Goal: Task Accomplishment & Management: Complete application form

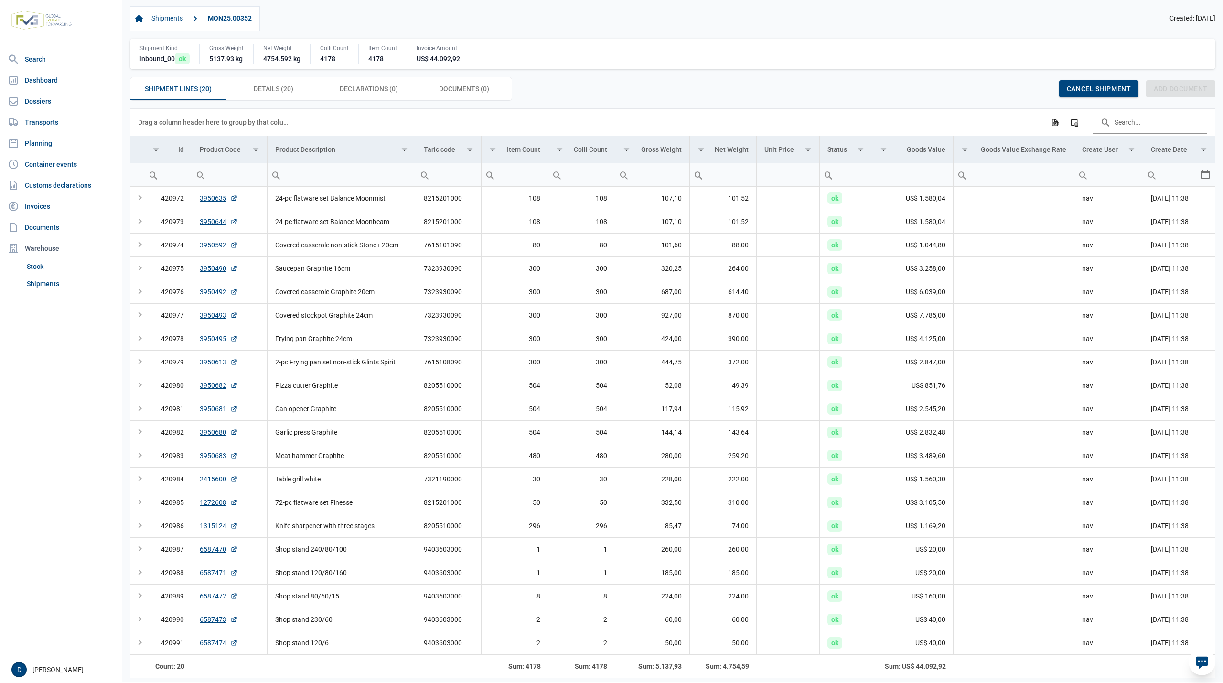
scroll to position [27, 0]
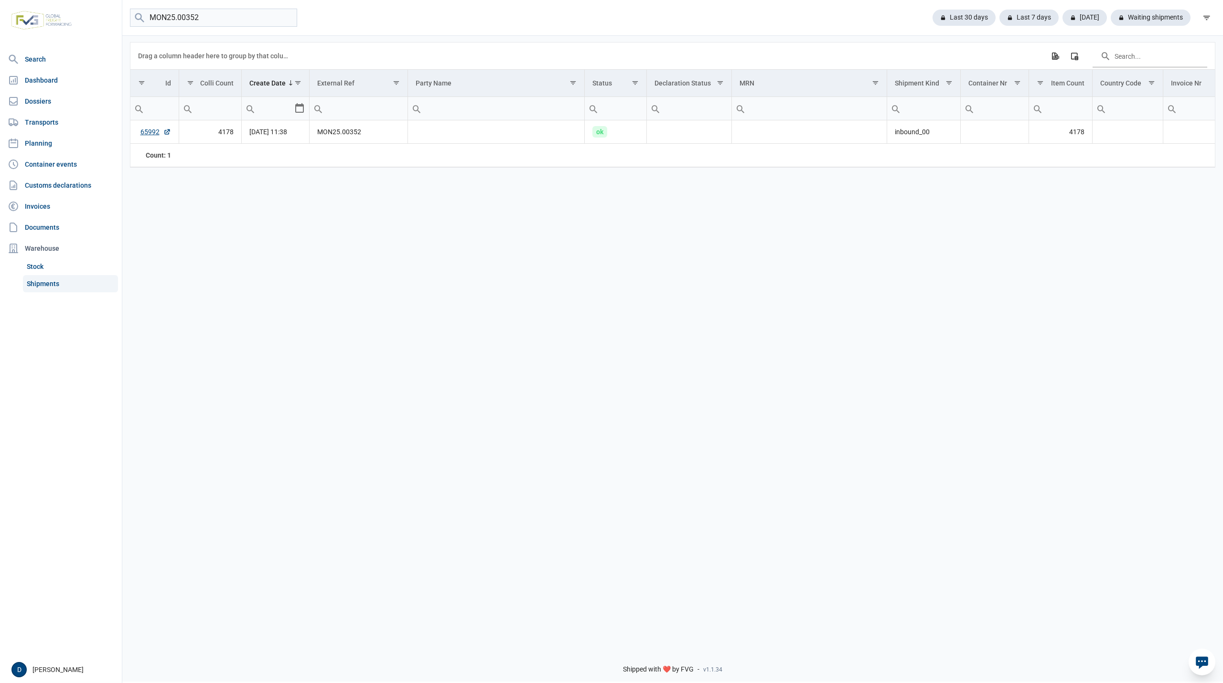
click at [41, 283] on link "Shipments" at bounding box center [70, 283] width 95 height 17
click at [285, 14] on input "MON25.00352" at bounding box center [213, 18] width 167 height 19
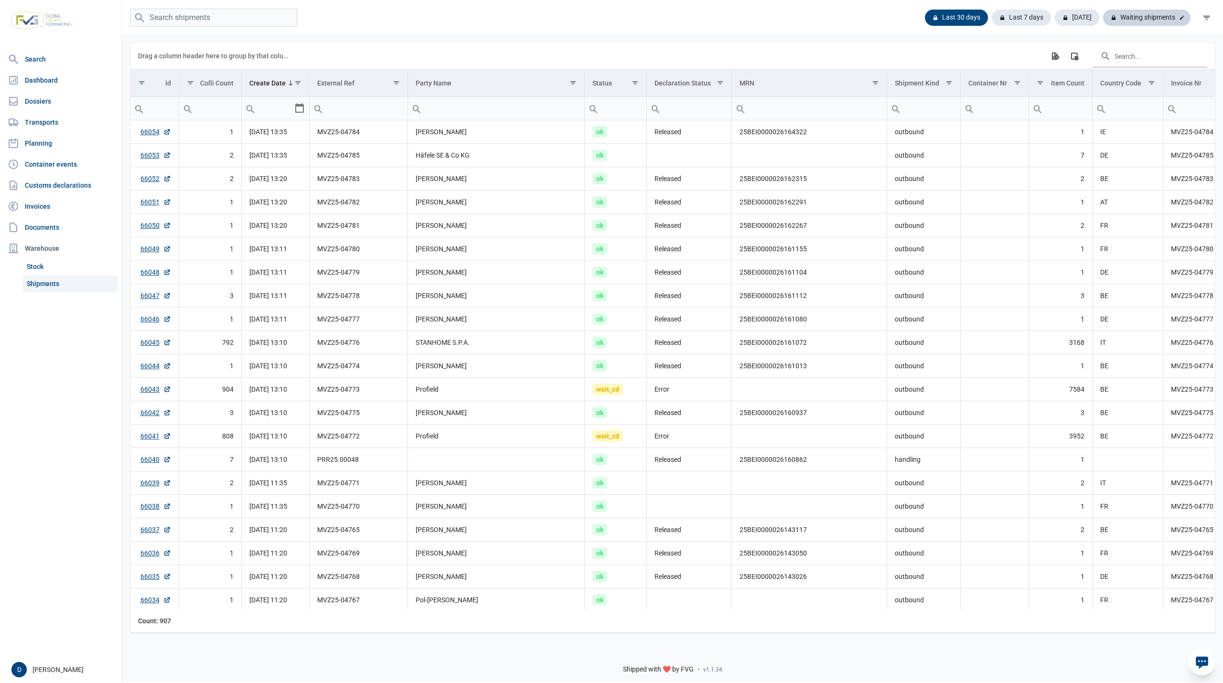
click at [1157, 16] on div "Waiting shipments" at bounding box center [1146, 18] width 87 height 16
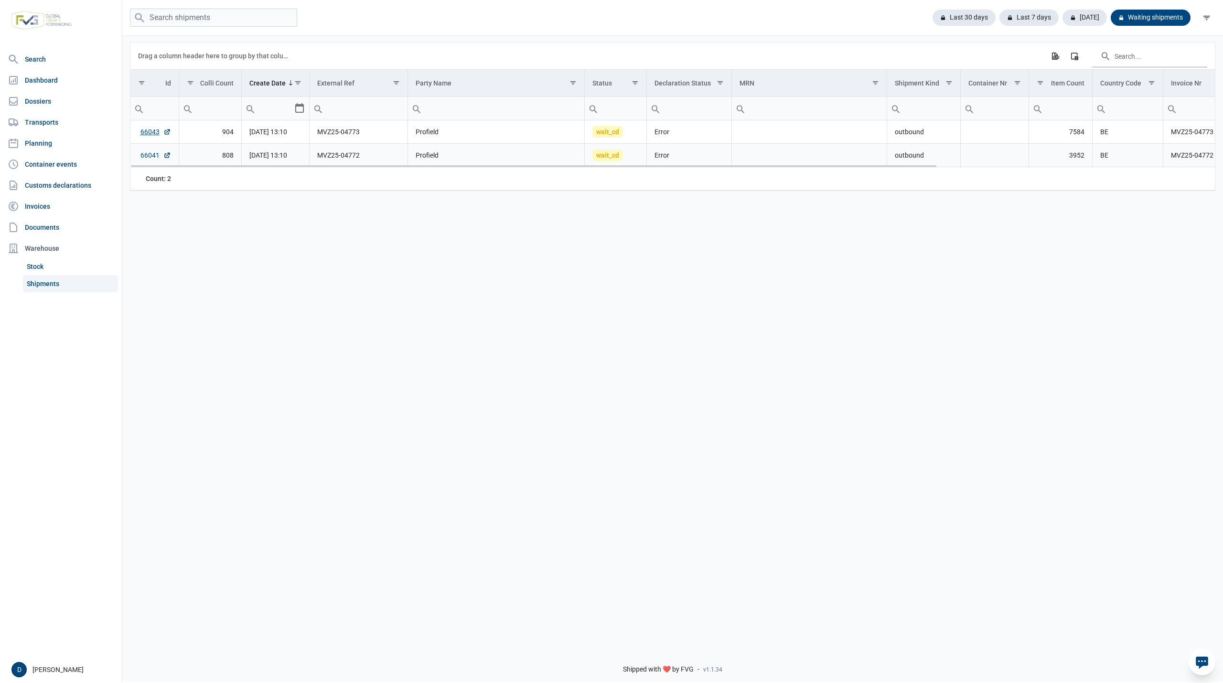
click at [147, 158] on link "66041" at bounding box center [155, 155] width 31 height 10
click at [42, 278] on link "Shipments" at bounding box center [70, 283] width 95 height 17
click at [149, 134] on link "66043" at bounding box center [155, 132] width 31 height 10
click at [971, 14] on div "Last 30 days" at bounding box center [960, 18] width 71 height 16
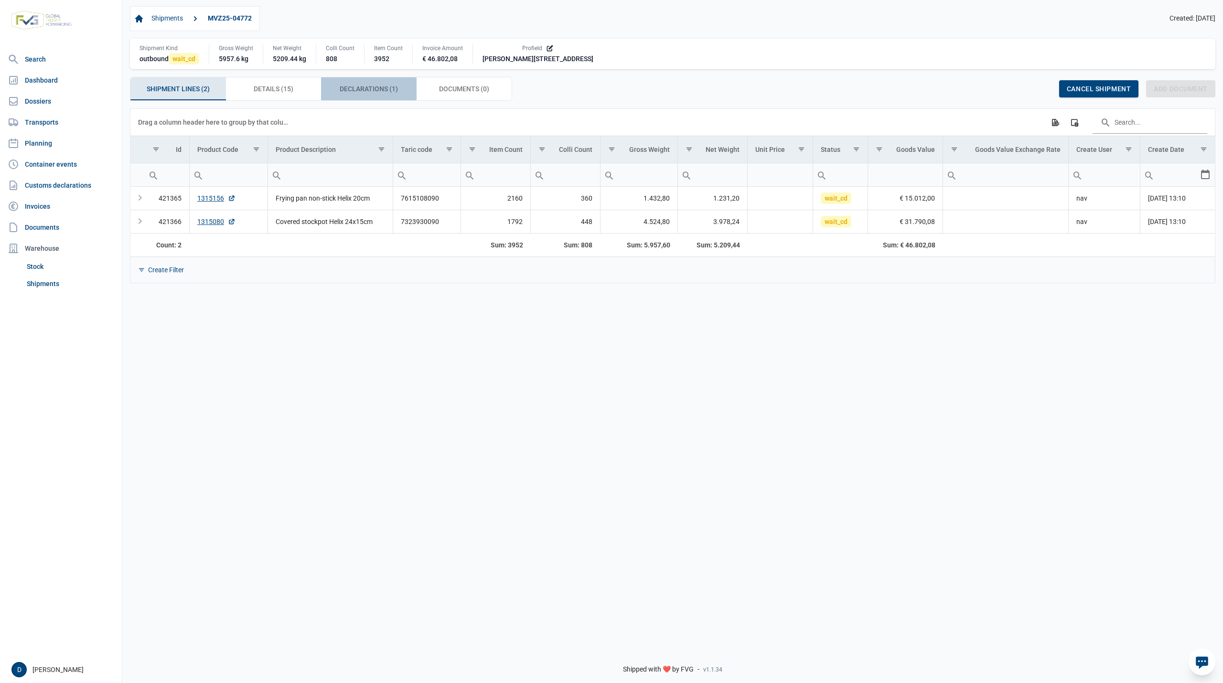
click at [363, 85] on span "Declarations (1) Declarations (1)" at bounding box center [369, 88] width 58 height 11
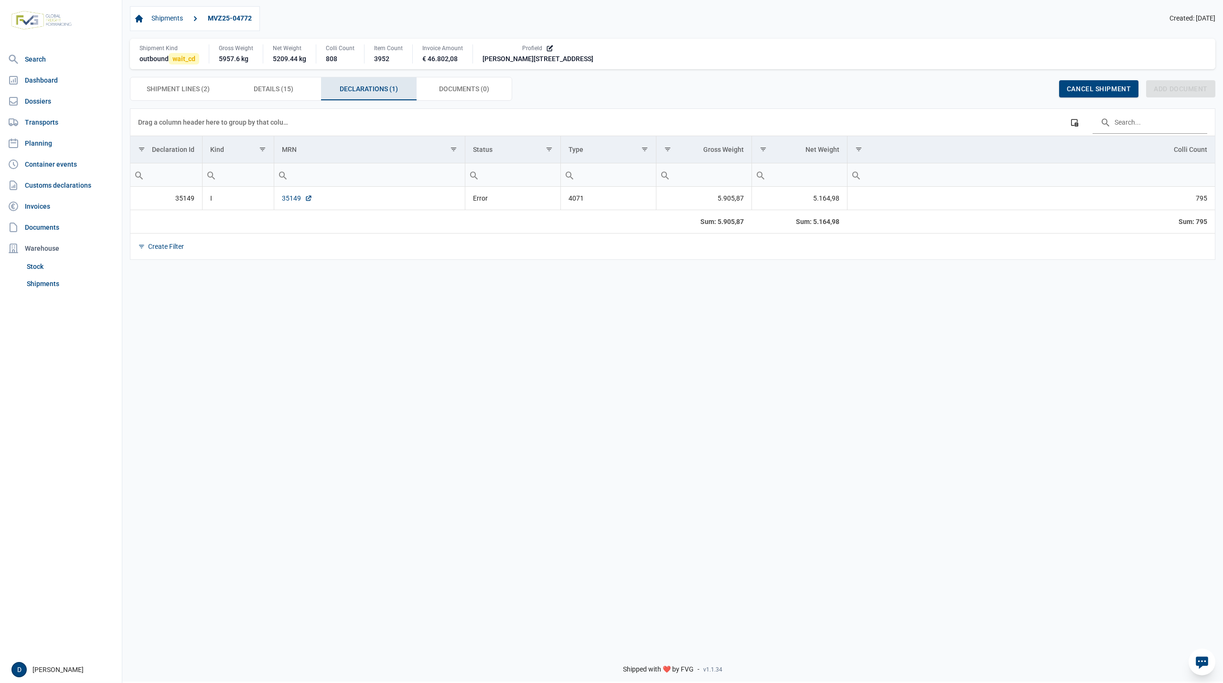
click at [293, 197] on link "35149" at bounding box center [297, 198] width 31 height 10
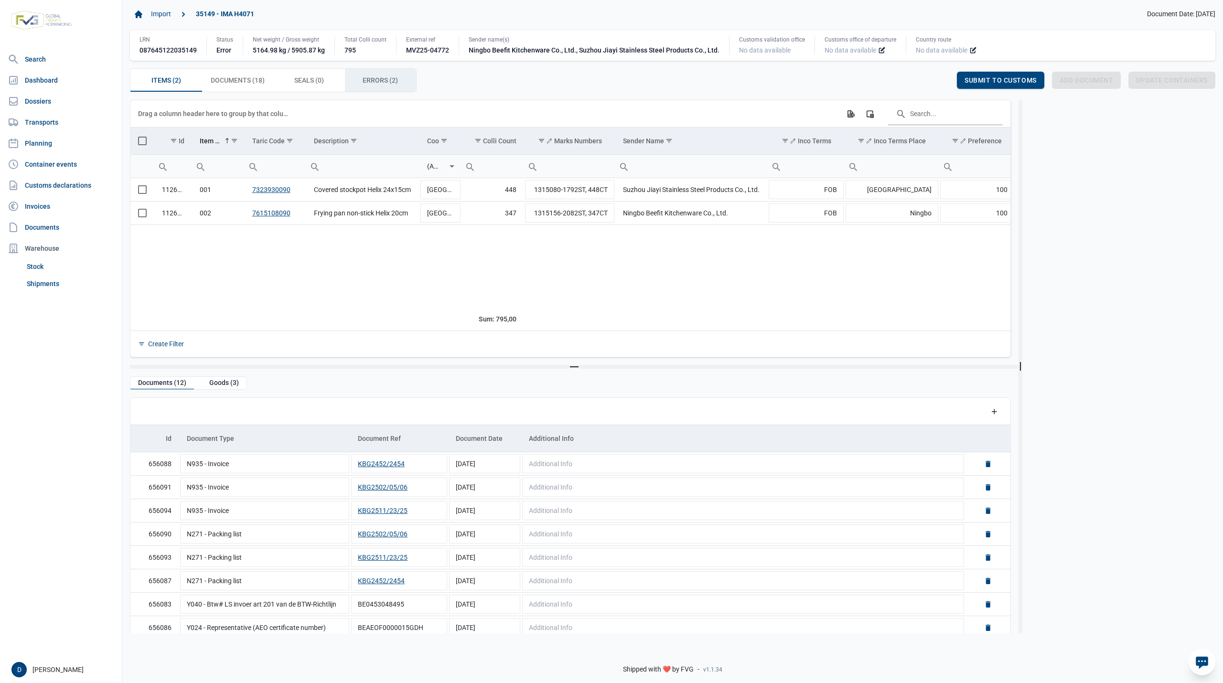
click at [371, 84] on span "Errors (2) Errors (2)" at bounding box center [380, 80] width 35 height 11
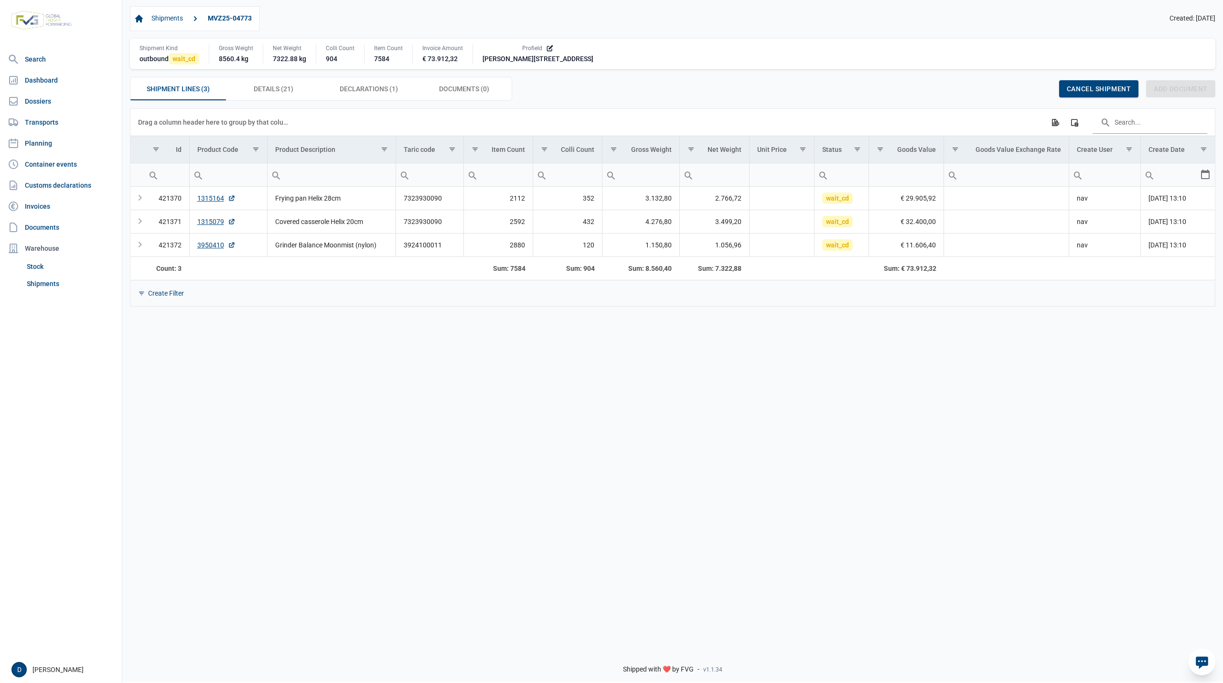
click at [460, 25] on div "Shipments MVZ25-04773 Created: 05-09-2025" at bounding box center [672, 18] width 1085 height 25
click at [376, 88] on span "Declarations (1) Declarations (1)" at bounding box center [369, 88] width 58 height 11
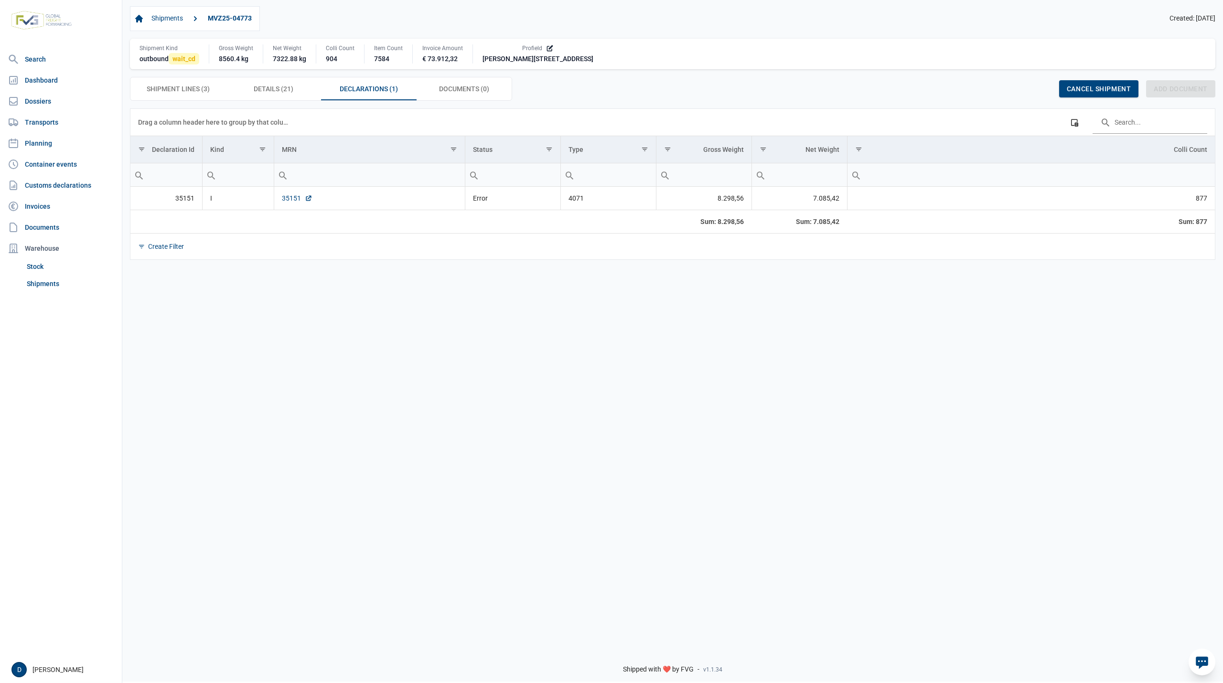
click at [285, 203] on link "35151" at bounding box center [297, 198] width 31 height 10
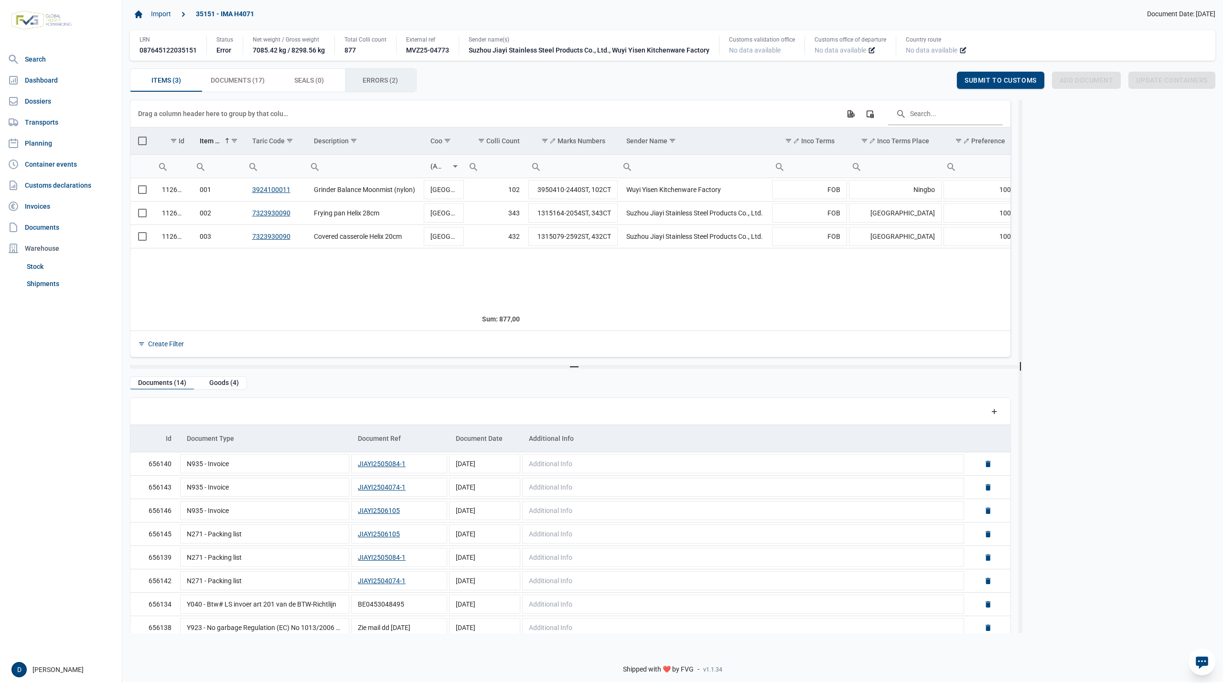
click at [362, 78] on div "Errors (2) Errors (2)" at bounding box center [381, 80] width 72 height 23
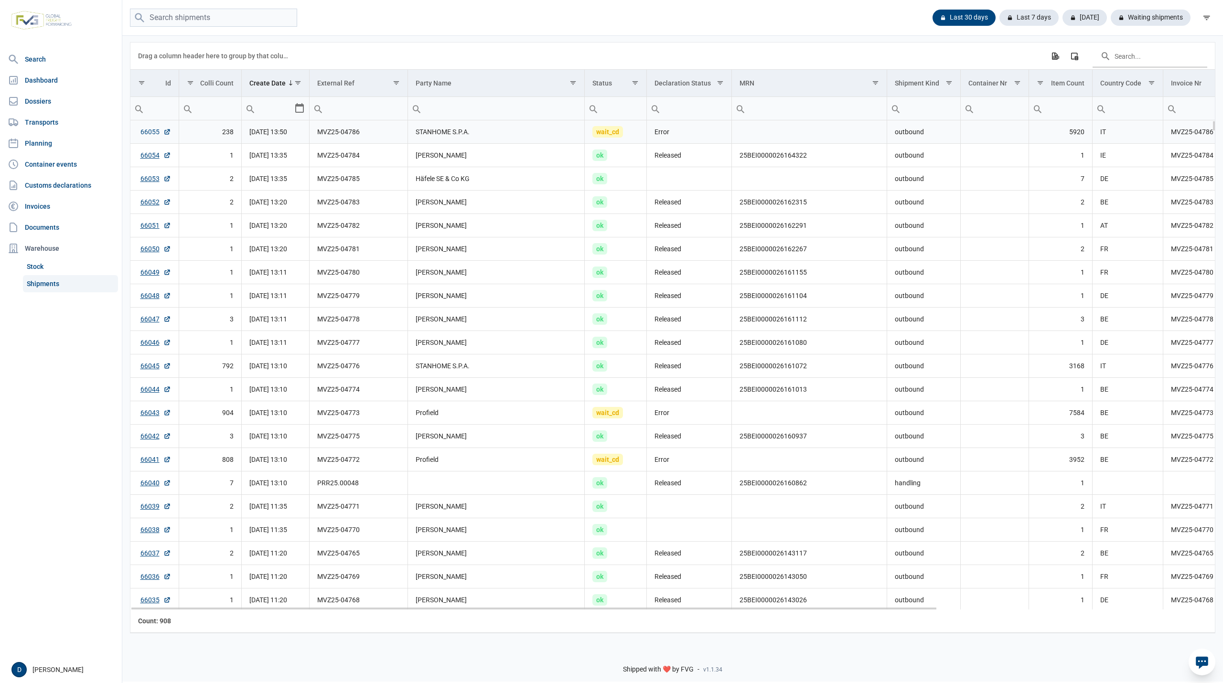
click at [145, 134] on link "66055" at bounding box center [155, 132] width 31 height 10
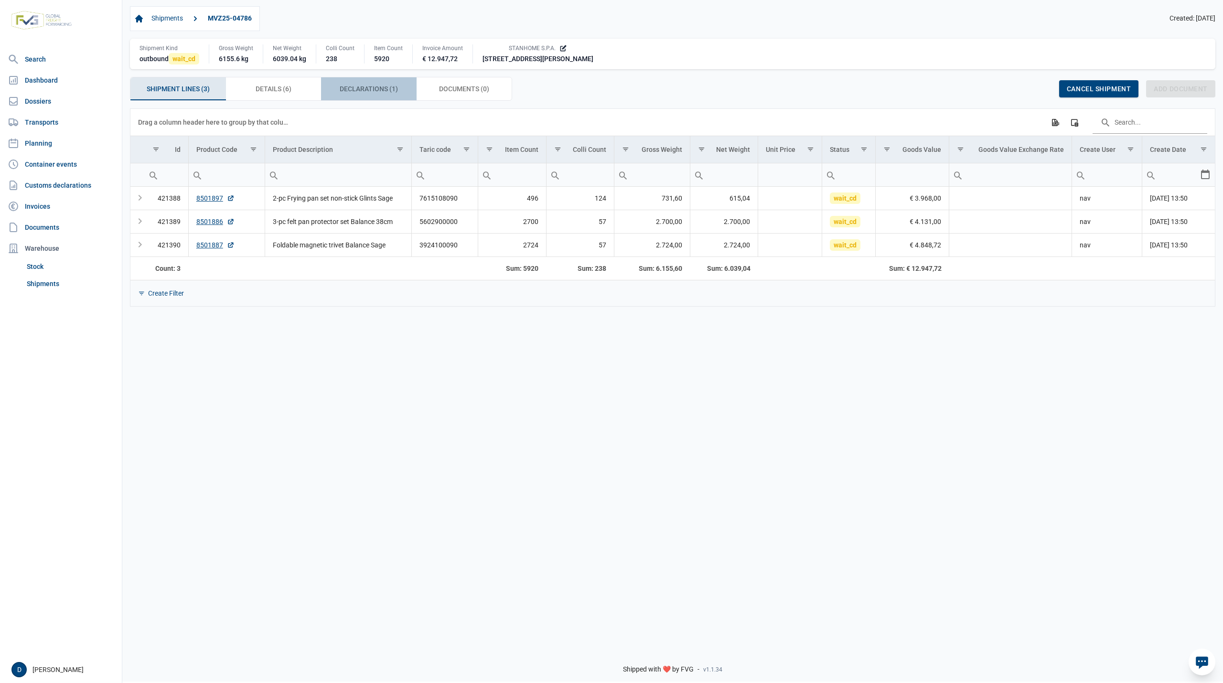
click at [366, 95] on span "Declarations (1) Declarations (1)" at bounding box center [369, 88] width 58 height 11
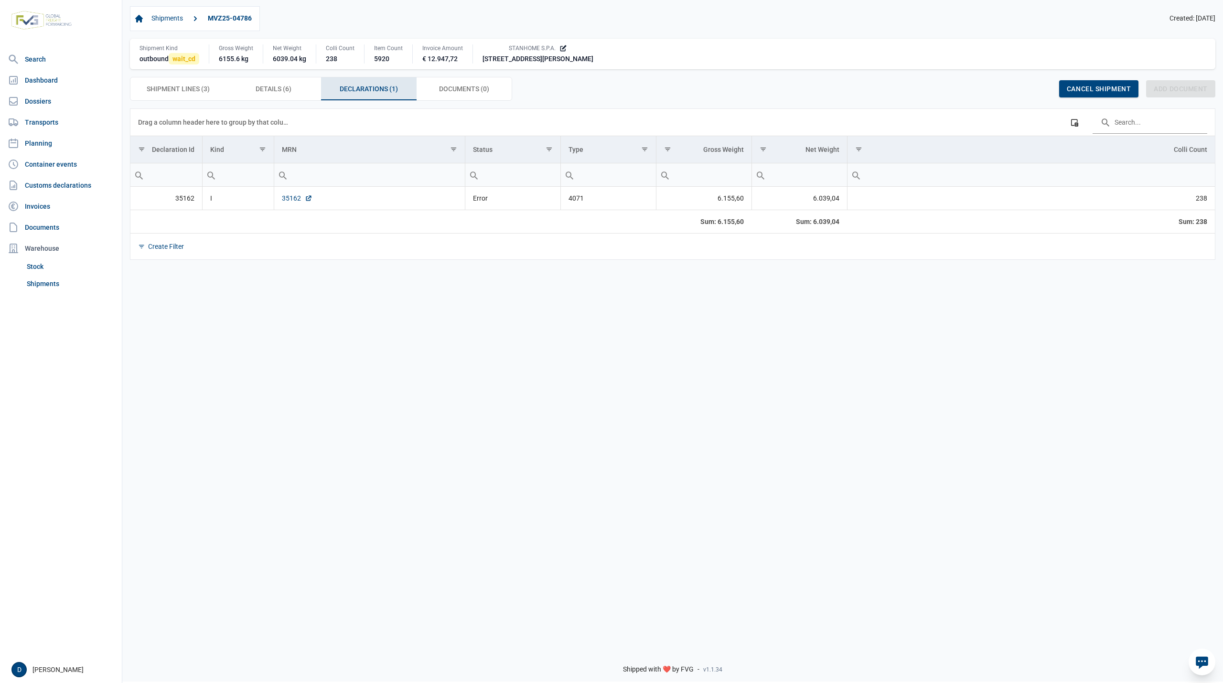
click at [286, 203] on link "35162" at bounding box center [297, 198] width 31 height 10
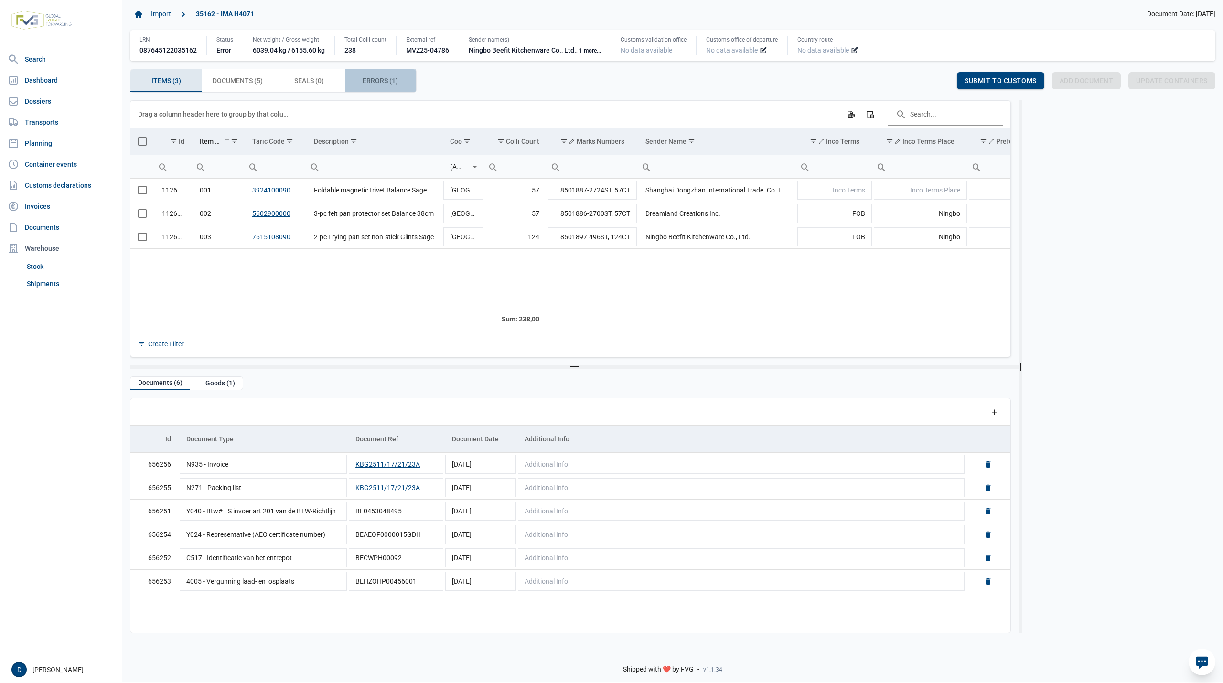
click at [367, 85] on span "Errors (1) Errors (1)" at bounding box center [380, 80] width 35 height 11
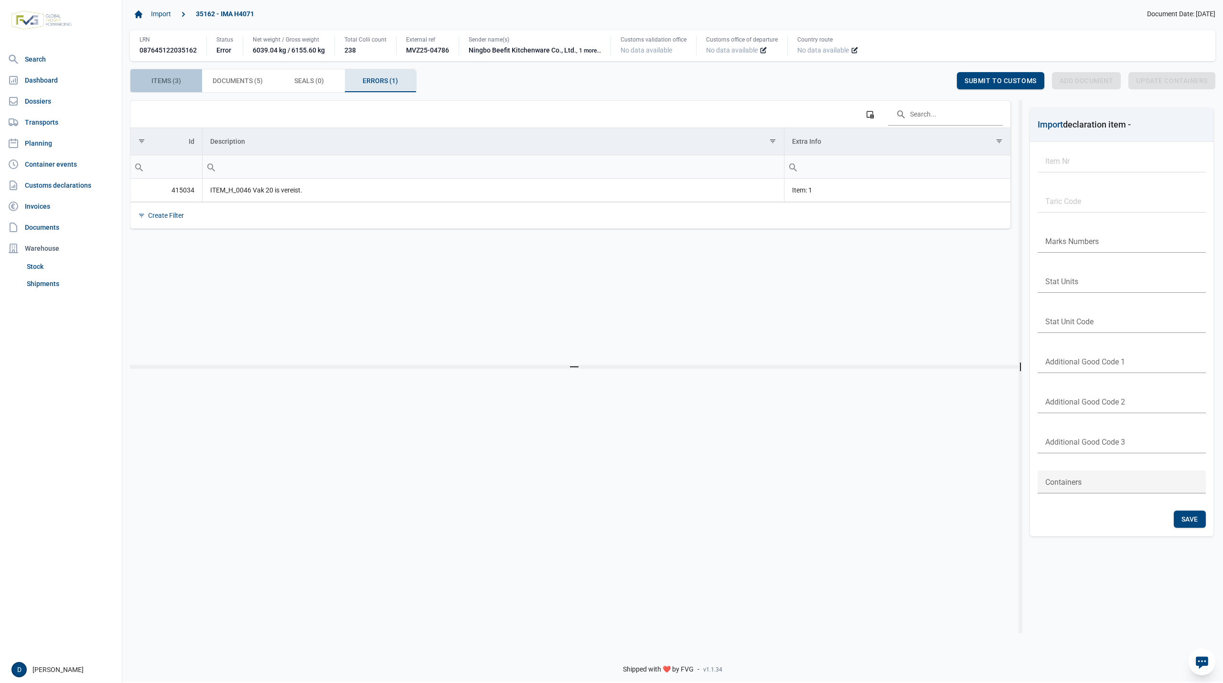
click at [153, 79] on span "Items (3) Items (3)" at bounding box center [166, 80] width 30 height 11
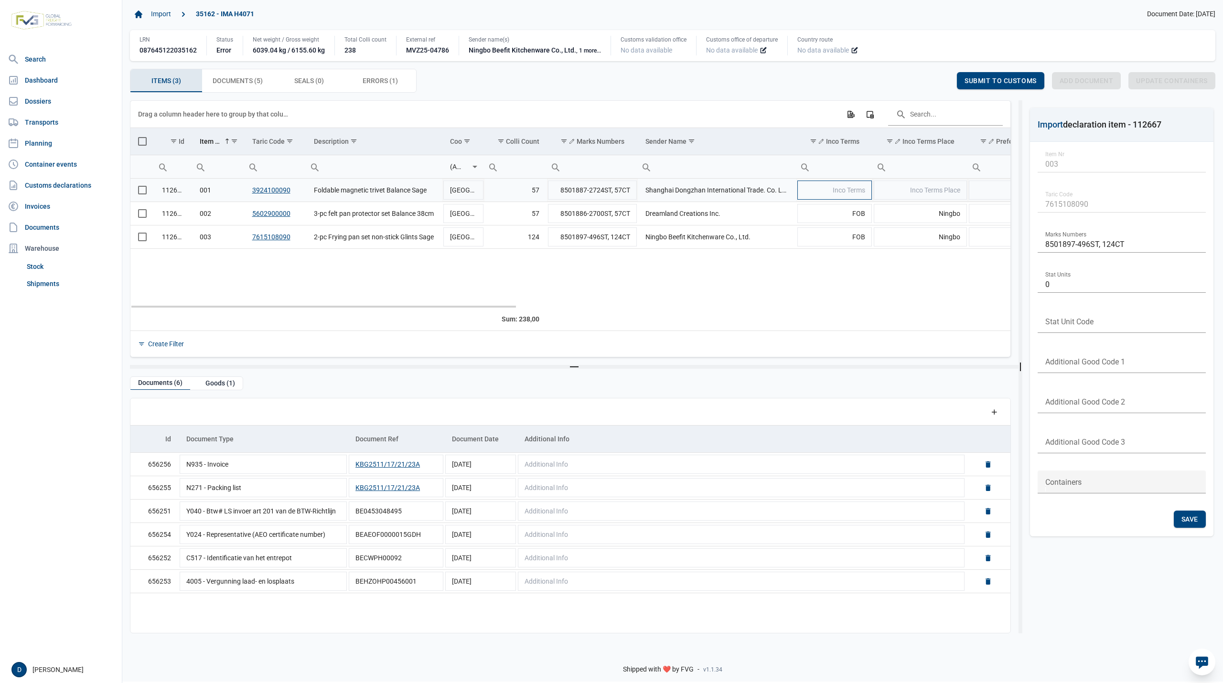
click at [826, 194] on td "Inco Terms" at bounding box center [834, 190] width 76 height 23
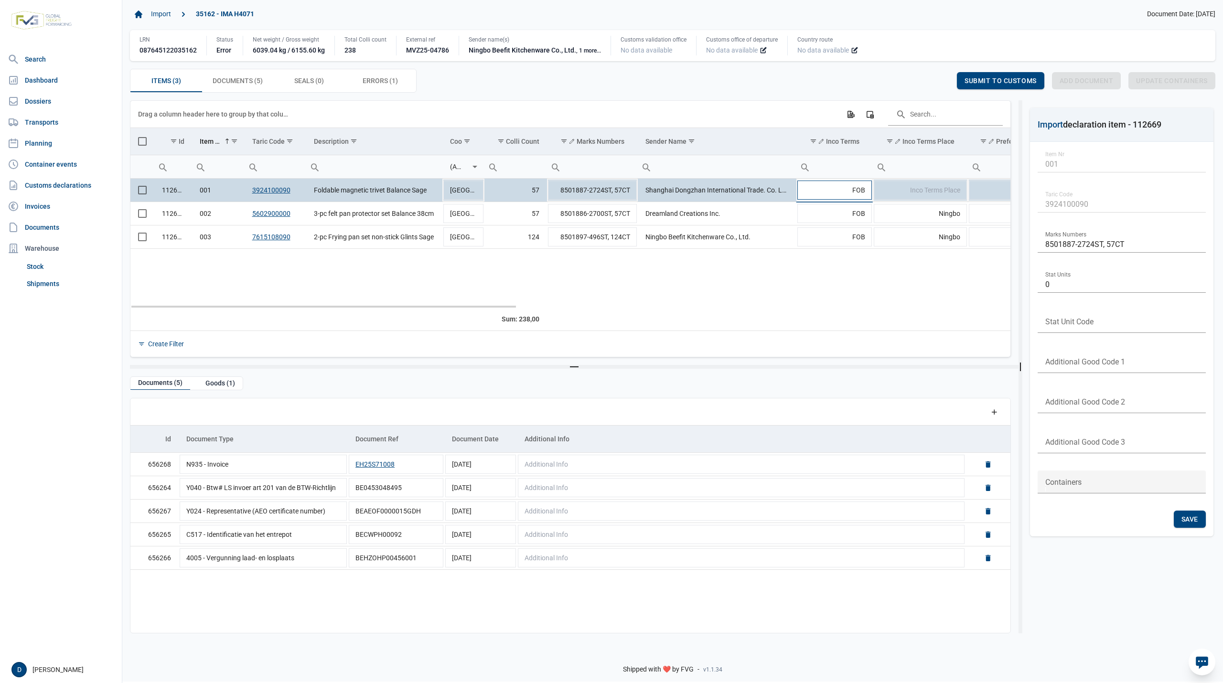
type input "FOB"
type input "Shanghai"
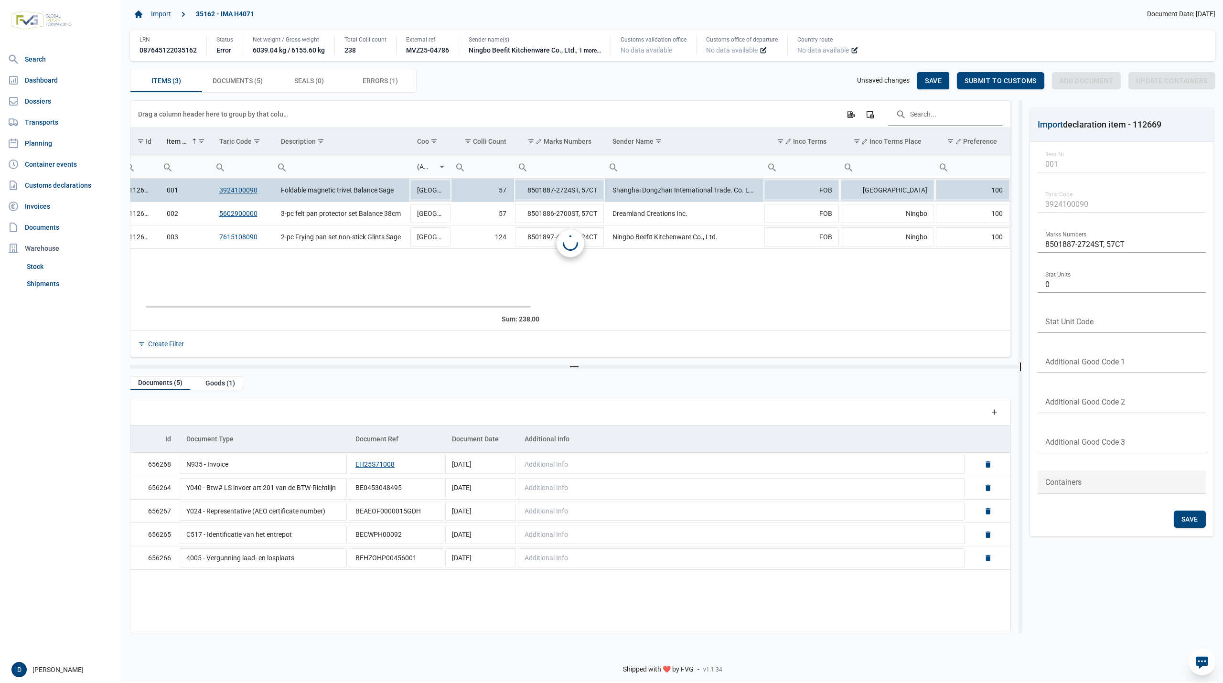
scroll to position [0, 33]
click at [929, 77] on span "Save" at bounding box center [933, 81] width 17 height 8
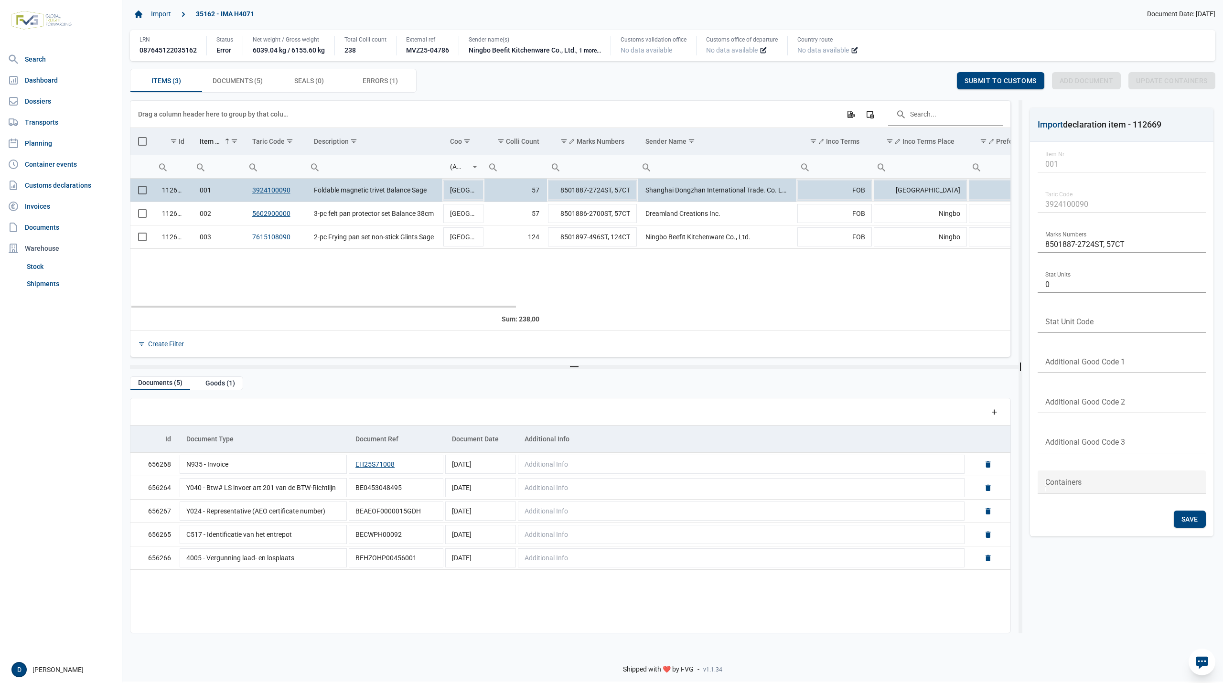
click at [142, 192] on span "Select row" at bounding box center [142, 190] width 9 height 9
click at [140, 214] on span "Select row" at bounding box center [142, 213] width 9 height 9
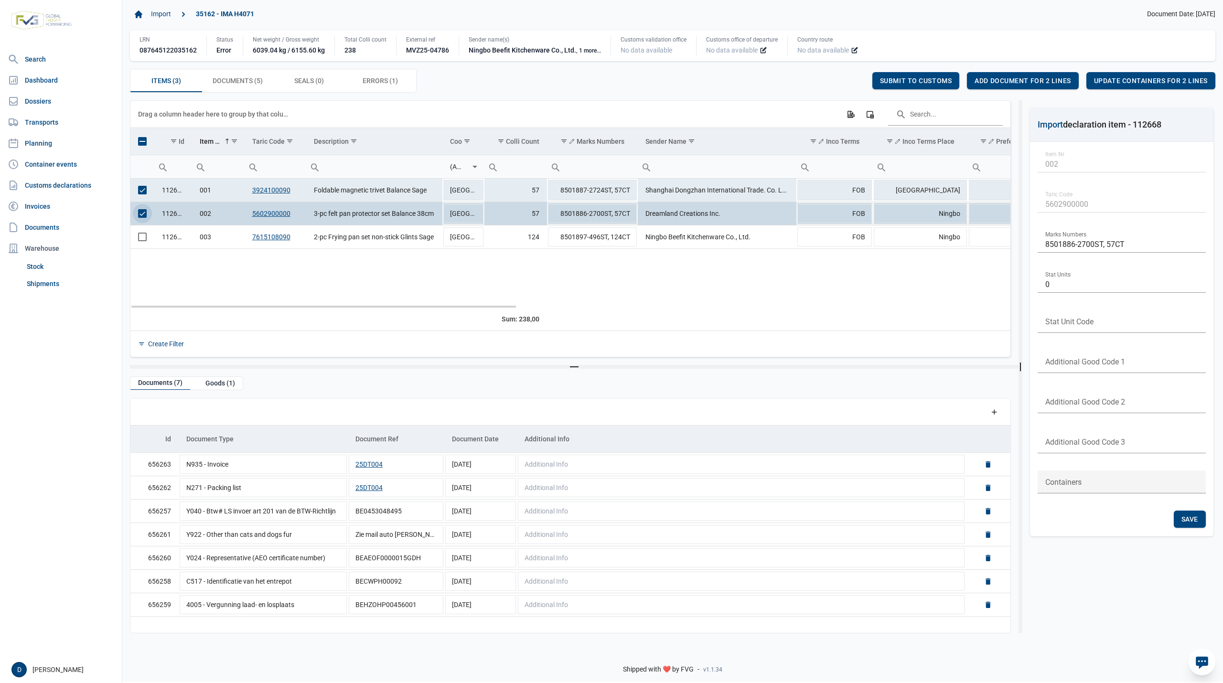
click at [141, 211] on span "Select row" at bounding box center [142, 213] width 9 height 9
click at [140, 188] on span "Select row" at bounding box center [142, 190] width 9 height 9
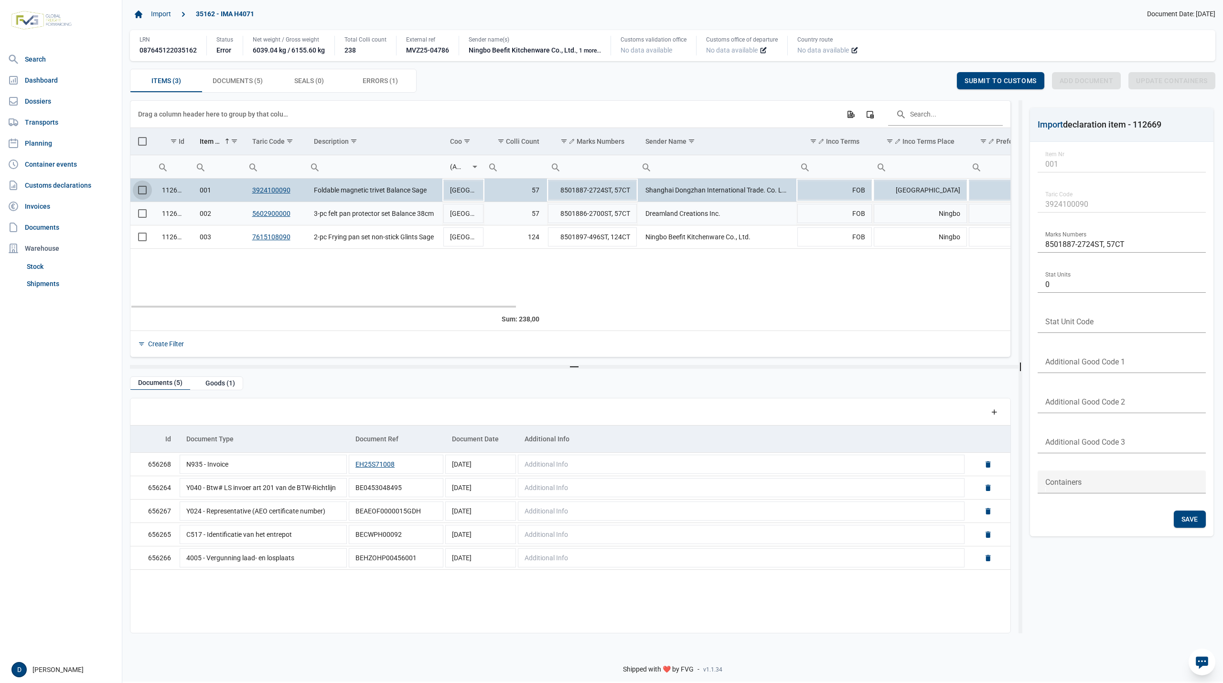
click at [148, 216] on td "Data grid with 3 rows and 23 columns" at bounding box center [142, 213] width 24 height 23
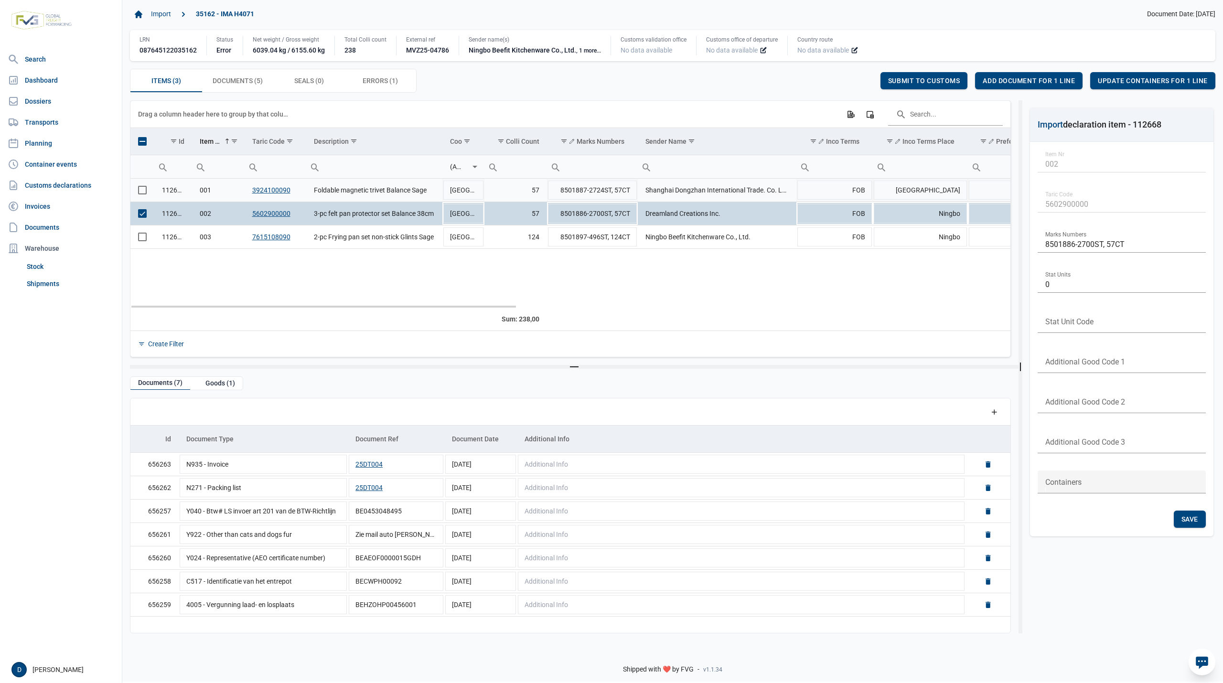
click at [143, 190] on span "Select row" at bounding box center [142, 190] width 9 height 9
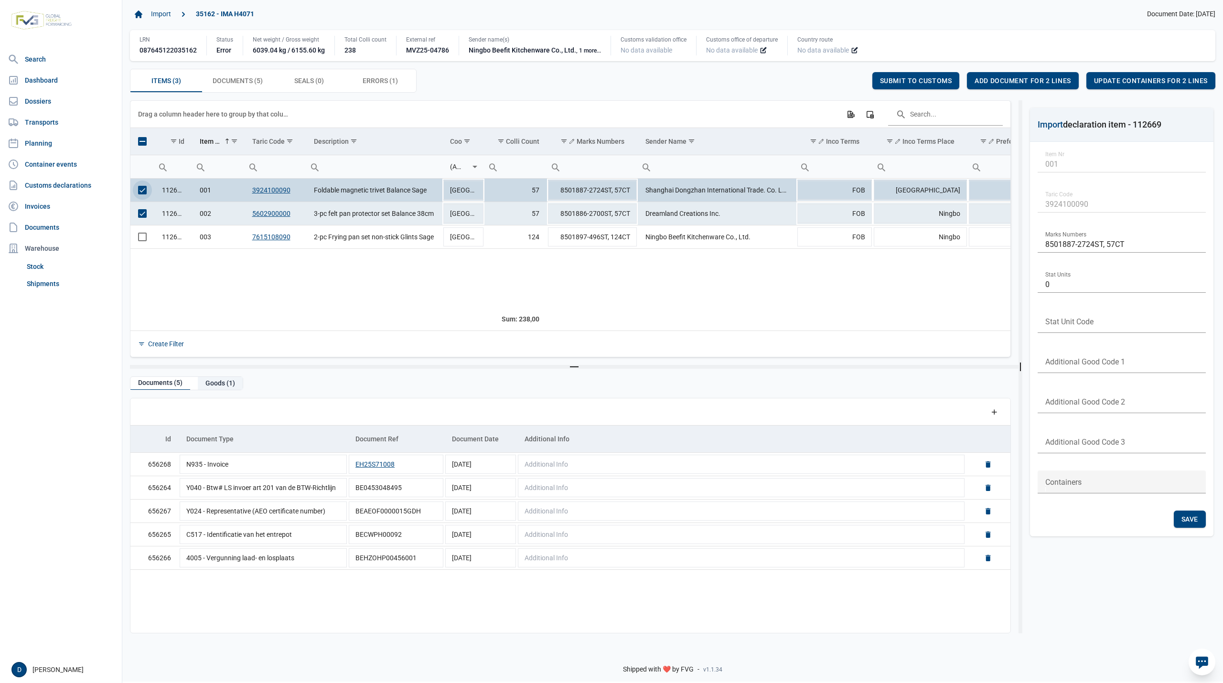
click at [221, 379] on div "Goods (1)" at bounding box center [220, 383] width 45 height 13
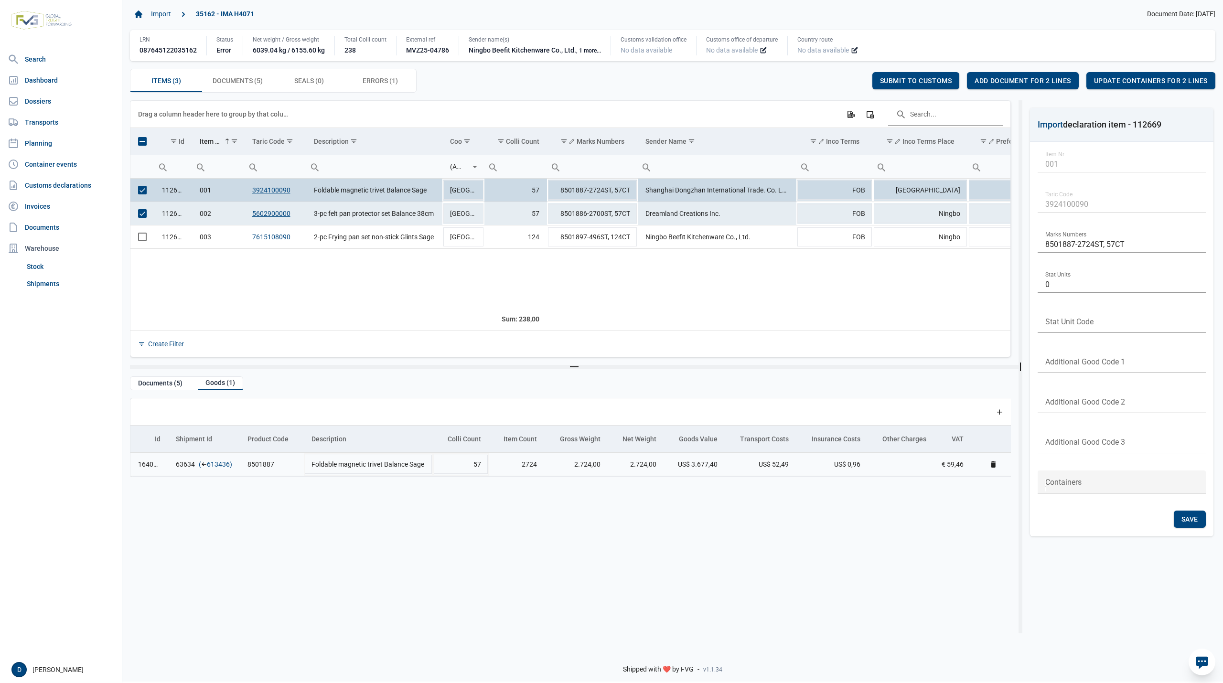
click at [221, 465] on link "613436" at bounding box center [218, 464] width 23 height 10
click at [938, 188] on td "Shanghai" at bounding box center [920, 190] width 95 height 23
drag, startPoint x: 937, startPoint y: 191, endPoint x: 977, endPoint y: 191, distance: 40.6
click at [977, 191] on tr "112669 001 3924100090 Foldable magnetic trivet Balance Sage China 57 8501887-27…" at bounding box center [1131, 190] width 2003 height 23
type input "Shenzhen"
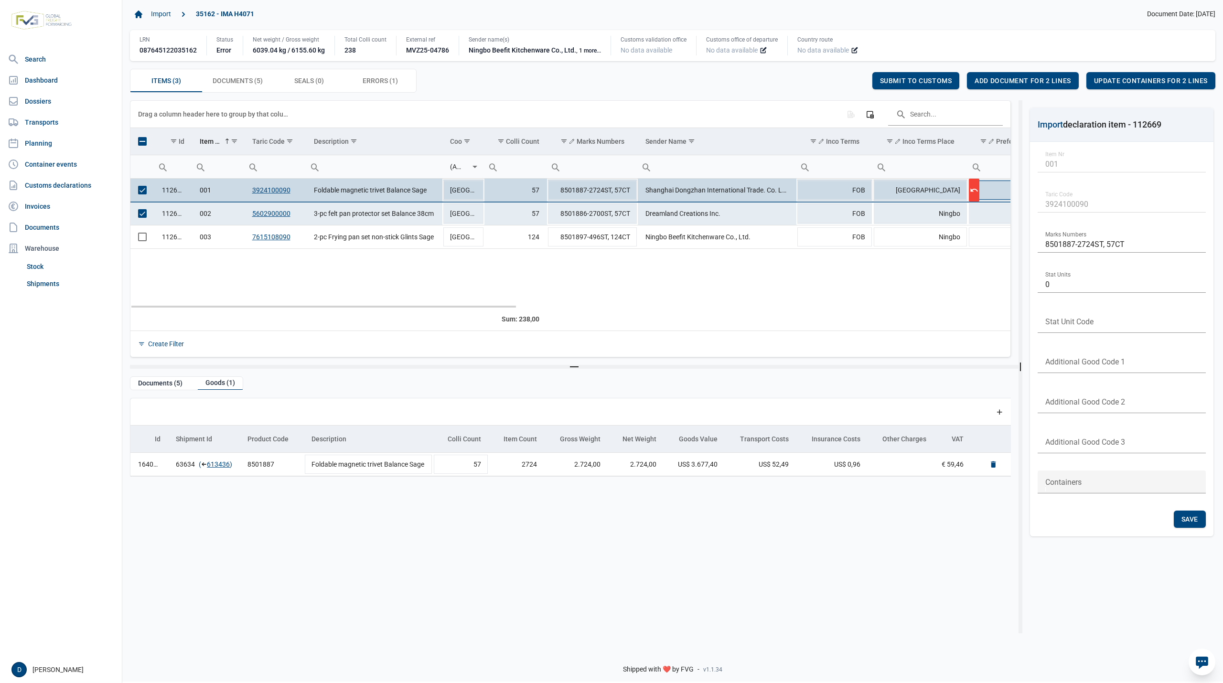
click at [1002, 193] on td "100" at bounding box center [1006, 190] width 76 height 23
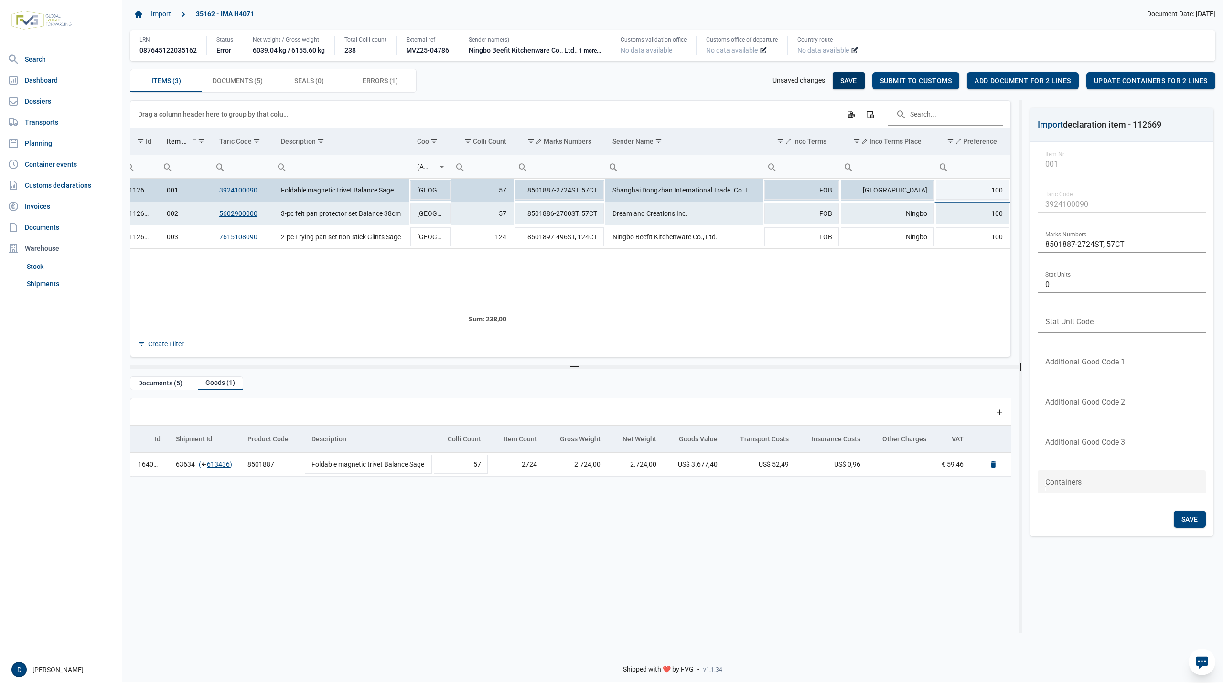
click at [845, 77] on span "Save" at bounding box center [848, 81] width 17 height 8
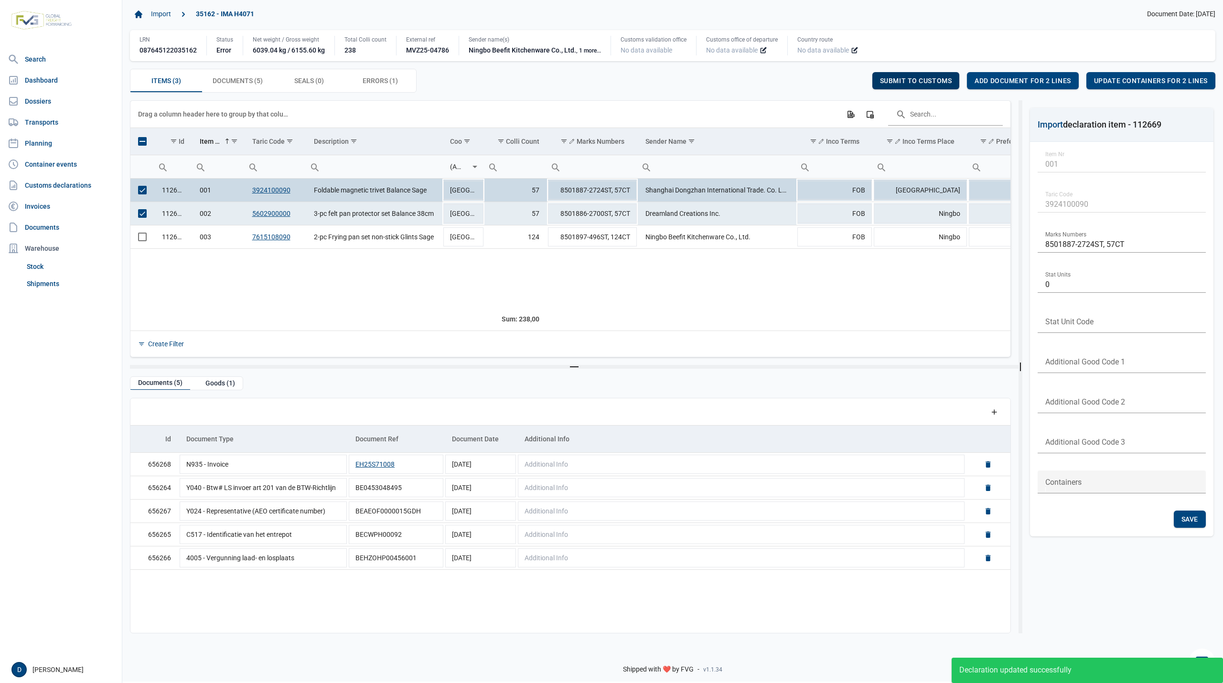
click at [910, 79] on span "Submit to customs" at bounding box center [916, 81] width 72 height 8
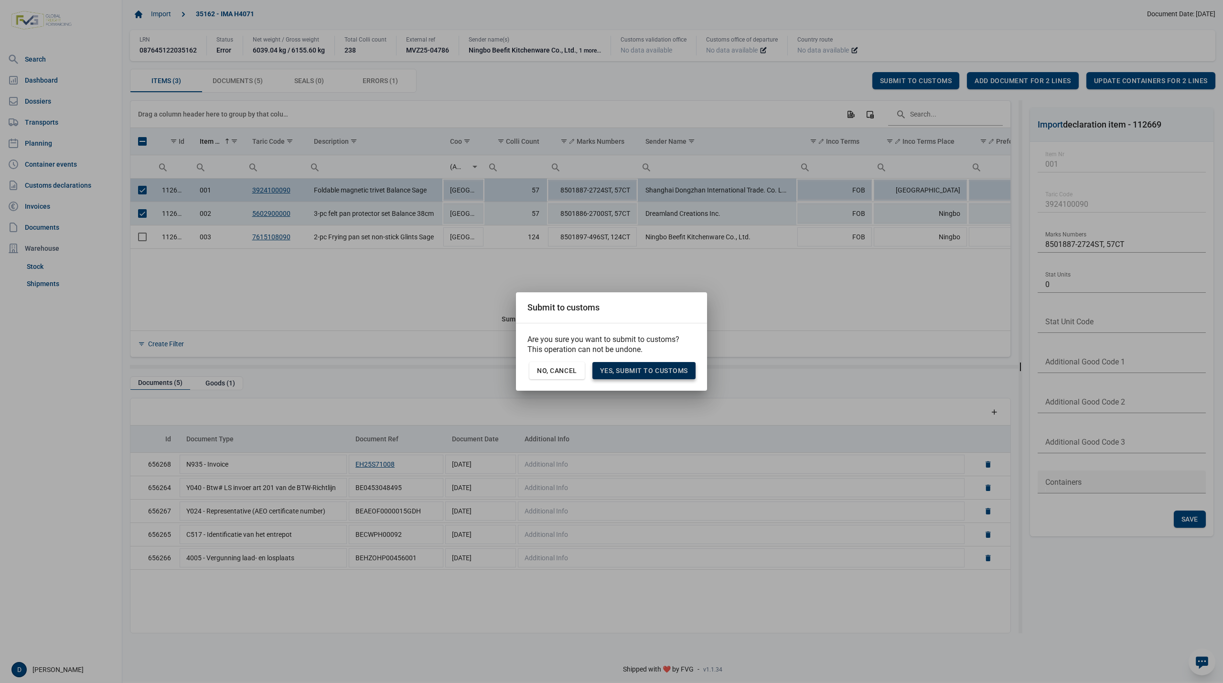
click at [650, 369] on span "Yes, Submit to customs" at bounding box center [644, 371] width 88 height 8
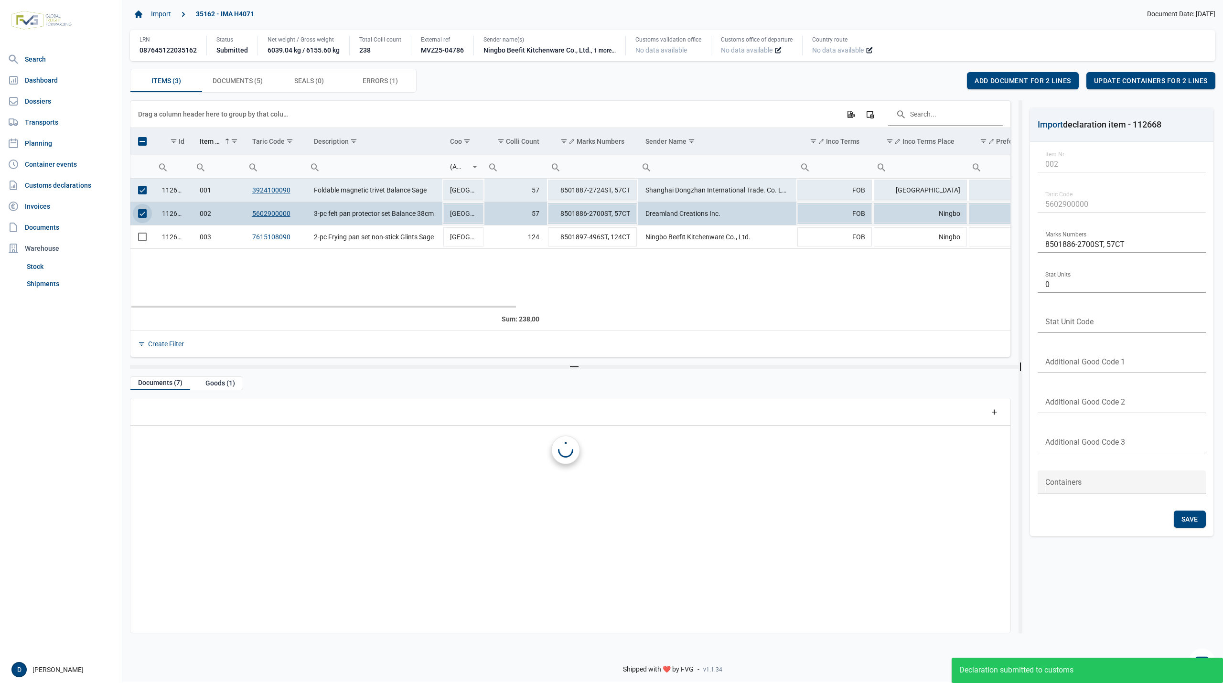
click at [139, 216] on span "Select row" at bounding box center [142, 213] width 9 height 9
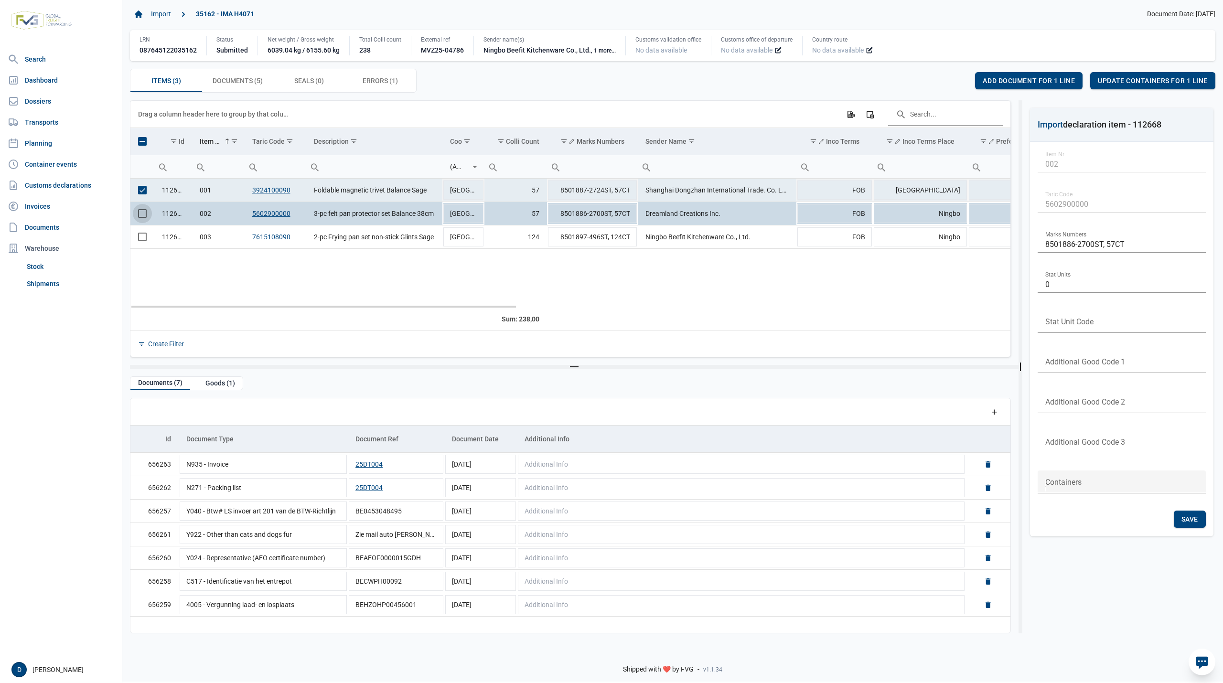
click at [138, 190] on span "Select row" at bounding box center [142, 190] width 9 height 9
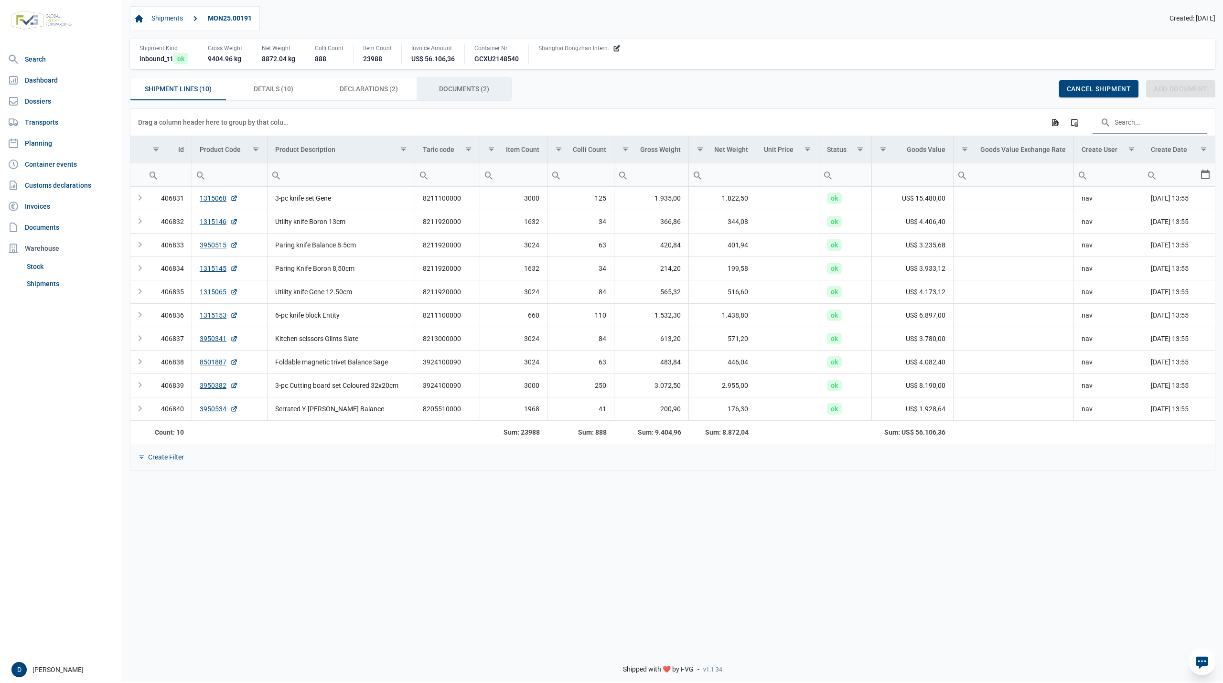
click at [445, 90] on span "Documents (2) Documents (2)" at bounding box center [464, 88] width 50 height 11
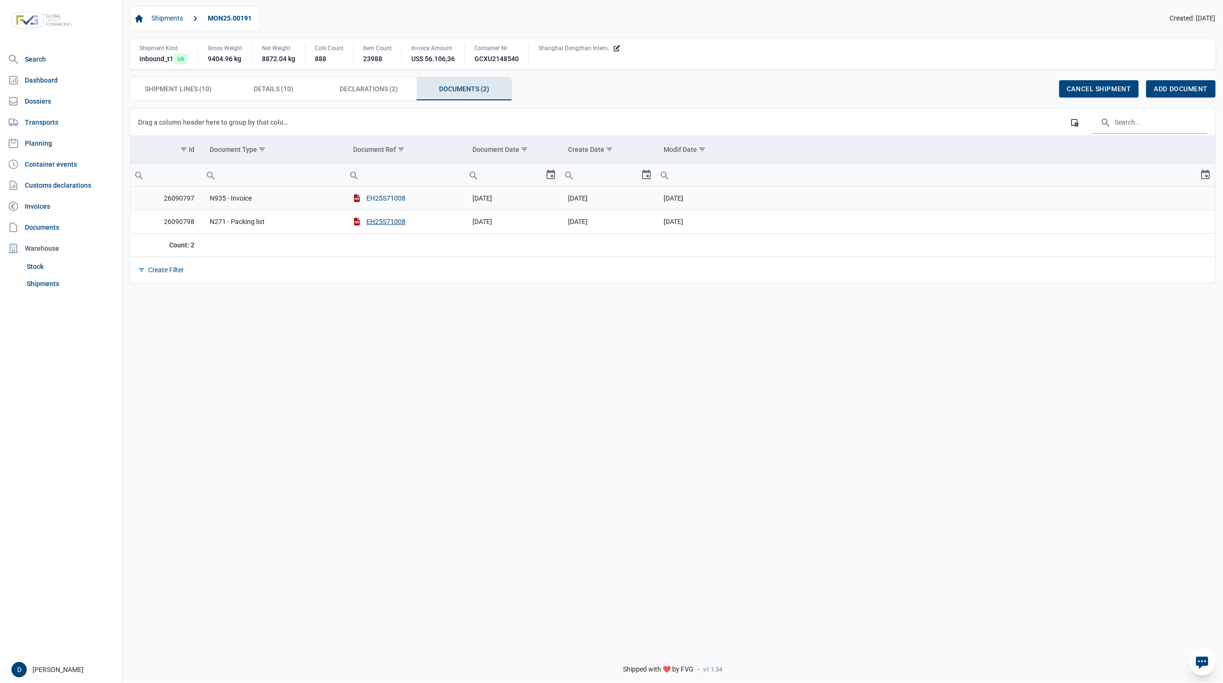
click at [388, 199] on button "EH25S71008" at bounding box center [379, 198] width 53 height 10
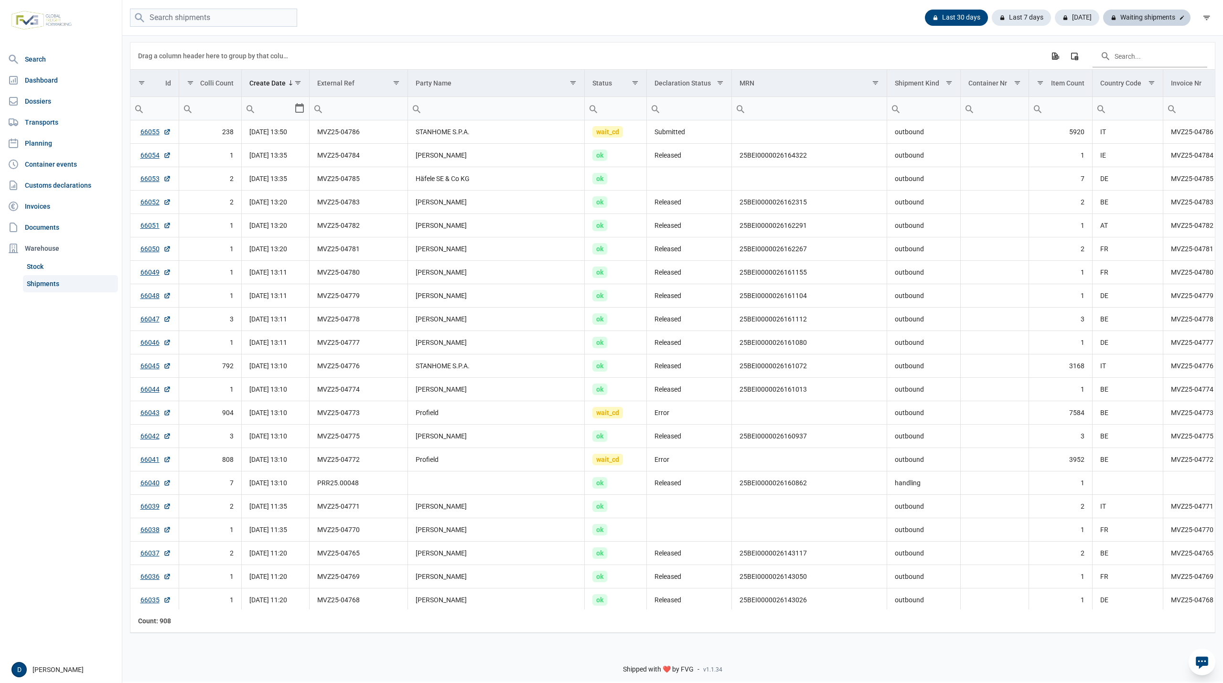
click at [1151, 15] on div "Waiting shipments" at bounding box center [1146, 18] width 87 height 16
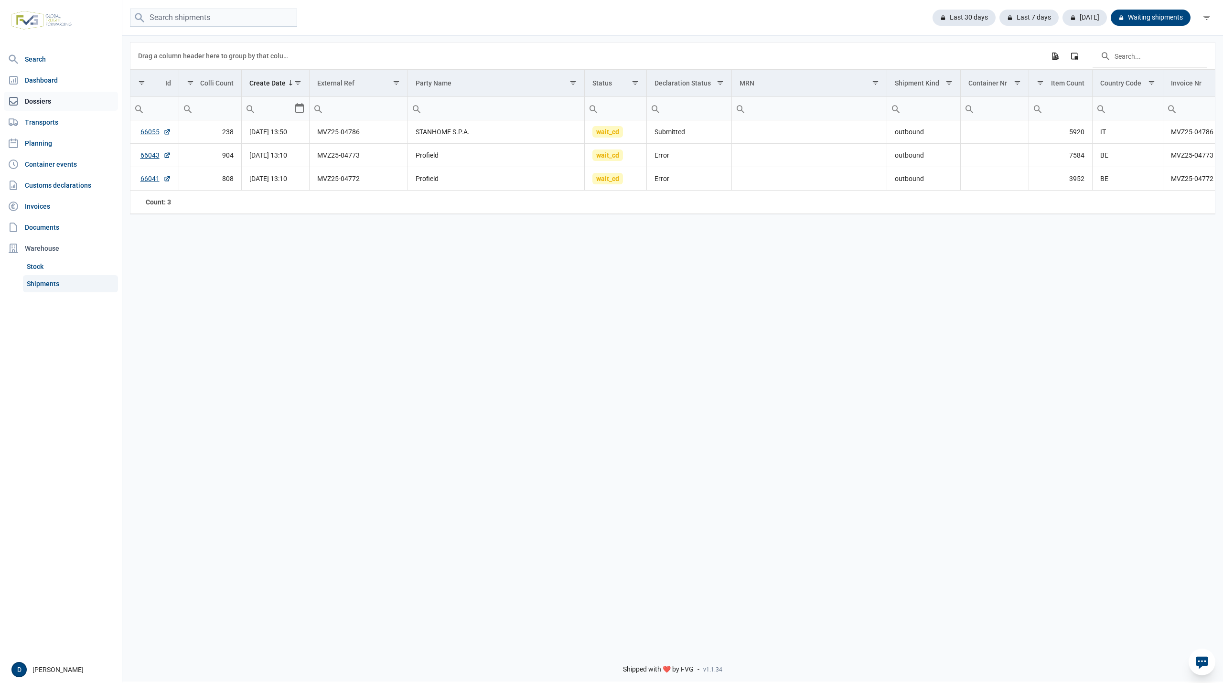
click at [43, 100] on link "Dossiers" at bounding box center [61, 101] width 114 height 19
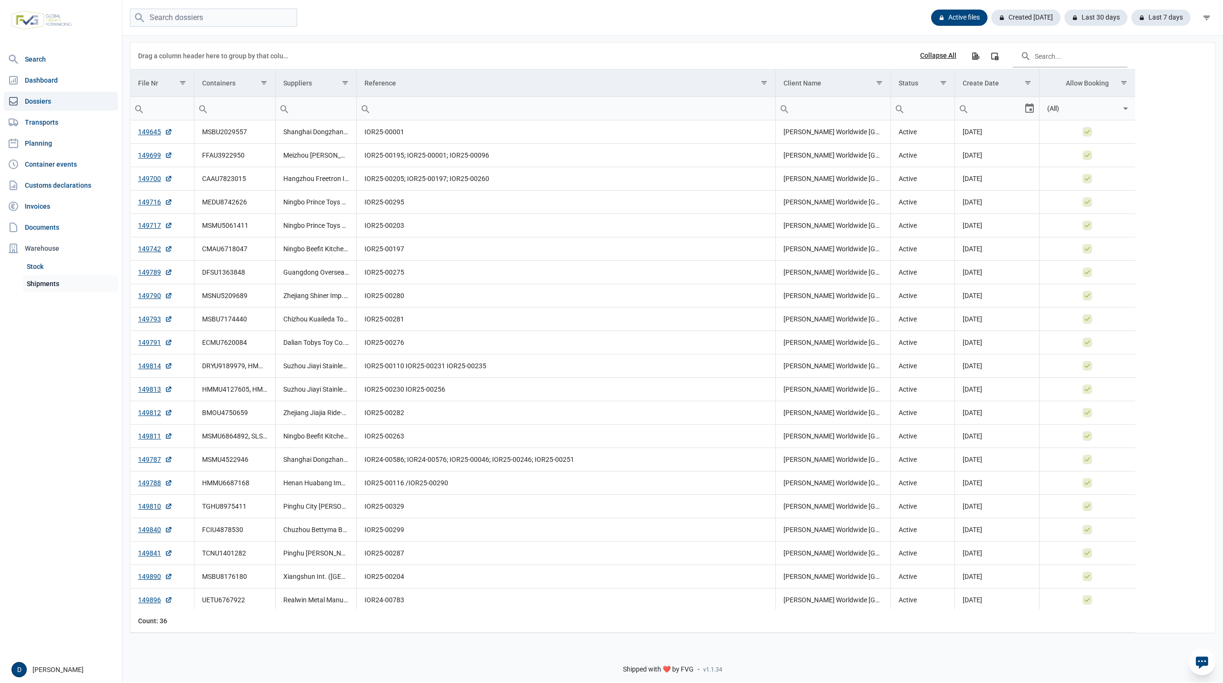
click at [49, 281] on link "Shipments" at bounding box center [70, 283] width 95 height 17
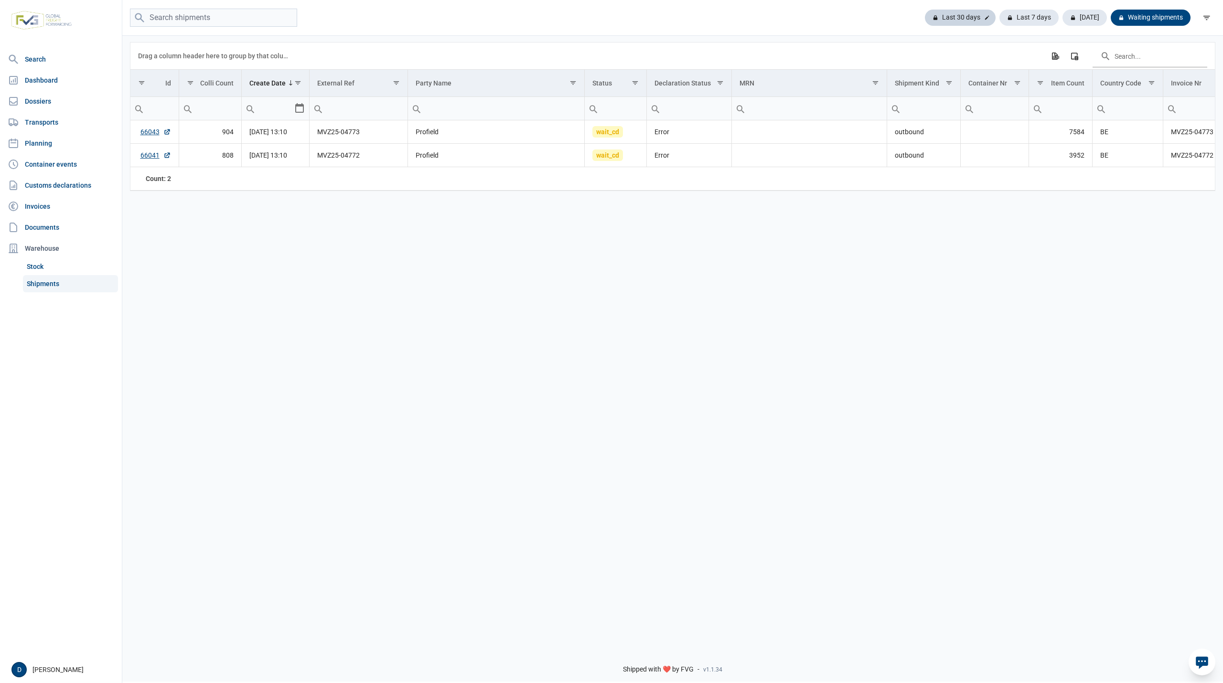
click at [971, 16] on div "Last 30 days" at bounding box center [960, 18] width 71 height 16
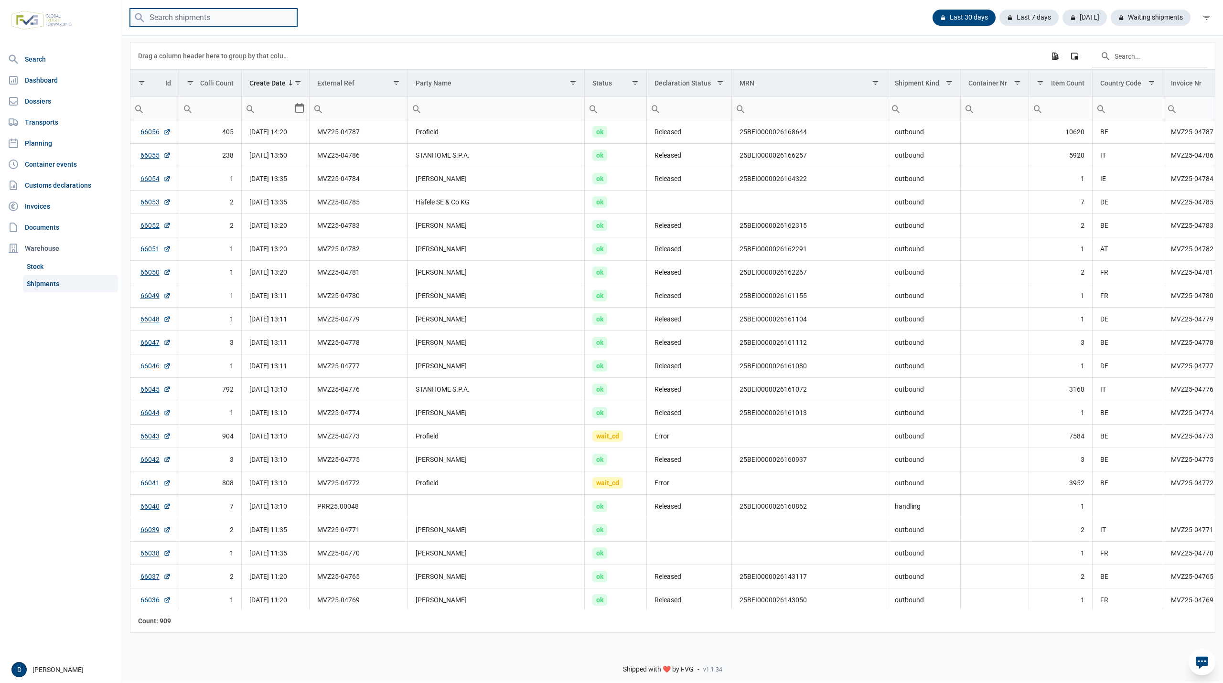
click at [168, 16] on input "search" at bounding box center [213, 18] width 167 height 19
type input "M"
click at [28, 99] on link "Dossiers" at bounding box center [61, 101] width 114 height 19
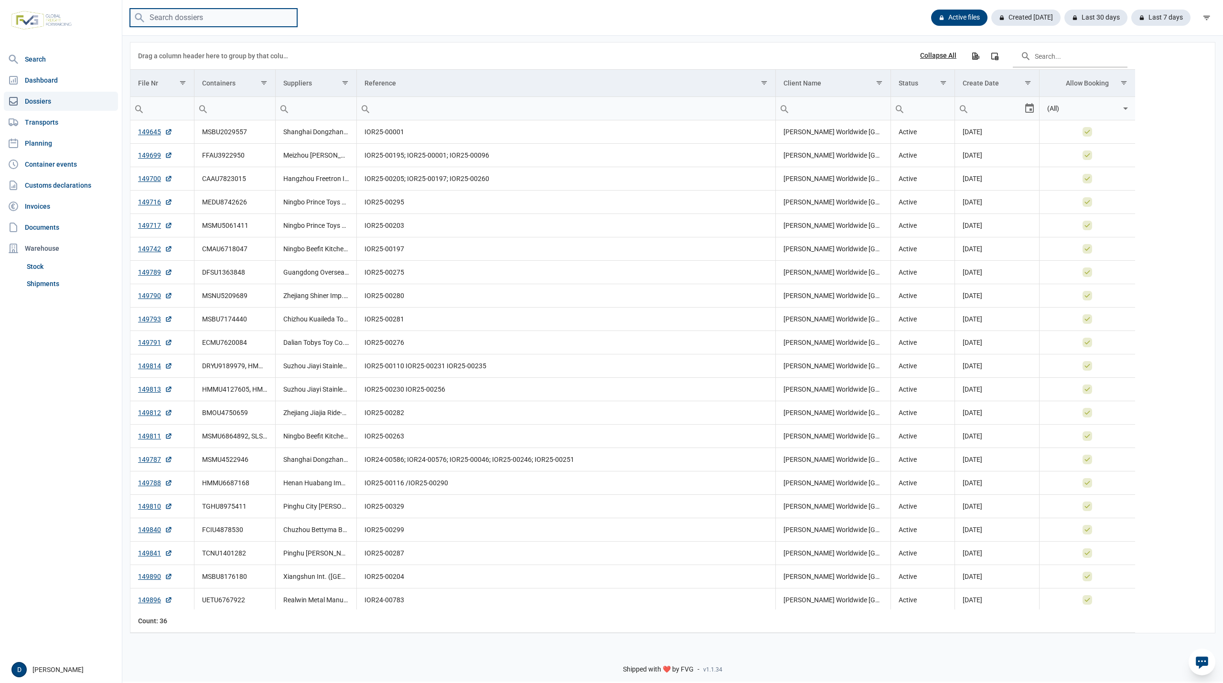
click at [167, 17] on input "search" at bounding box center [213, 18] width 167 height 19
type input "MSMU6249194"
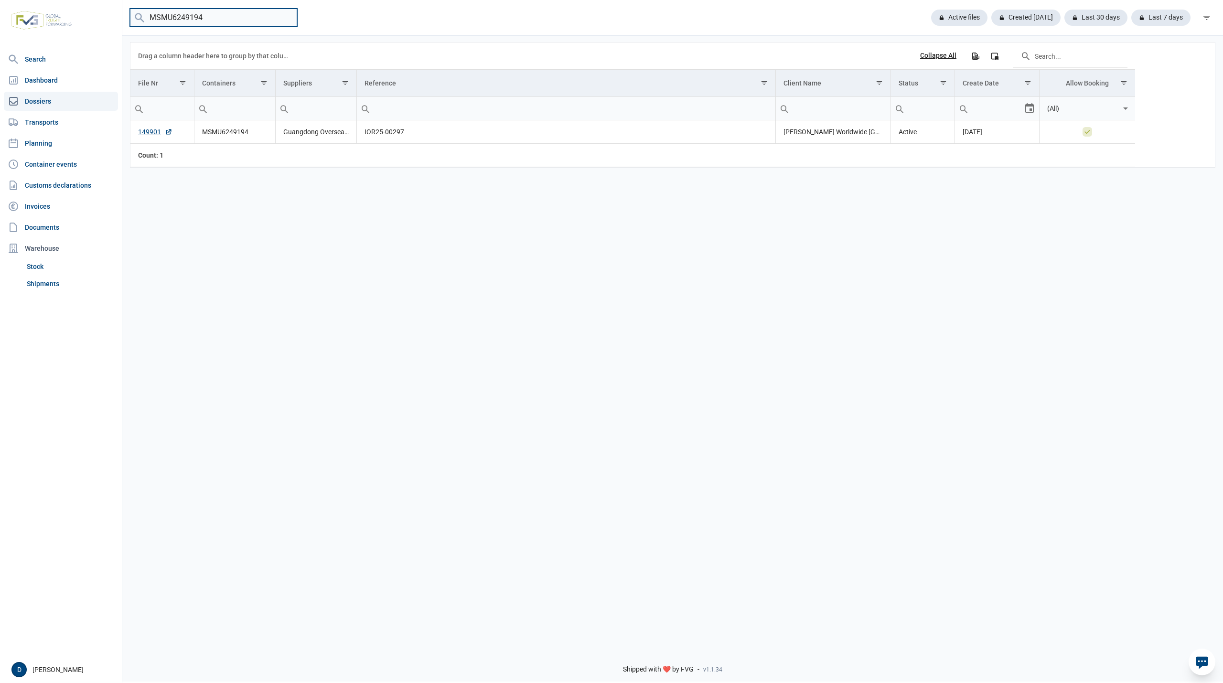
drag, startPoint x: 207, startPoint y: 17, endPoint x: 134, endPoint y: 23, distance: 72.9
click at [134, 23] on input "MSMU6249194" at bounding box center [213, 18] width 167 height 19
click at [284, 17] on input "MSMU6249194" at bounding box center [213, 18] width 167 height 19
click at [52, 283] on link "Shipments" at bounding box center [70, 283] width 95 height 17
